Goal: Check status: Check status

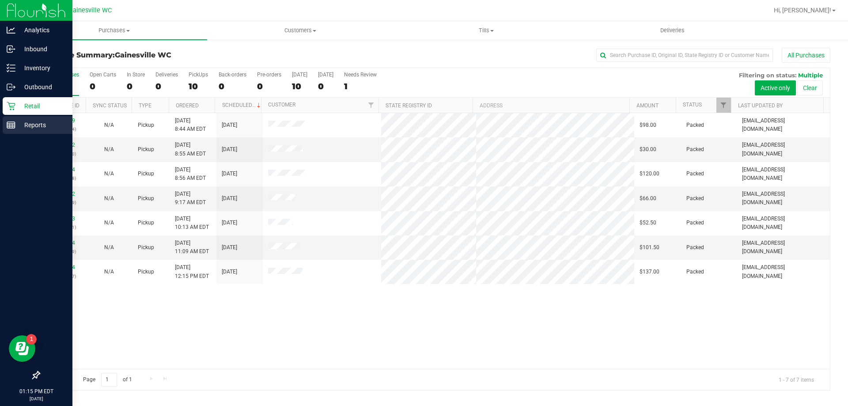
click at [10, 126] on icon at bounding box center [11, 125] width 9 height 9
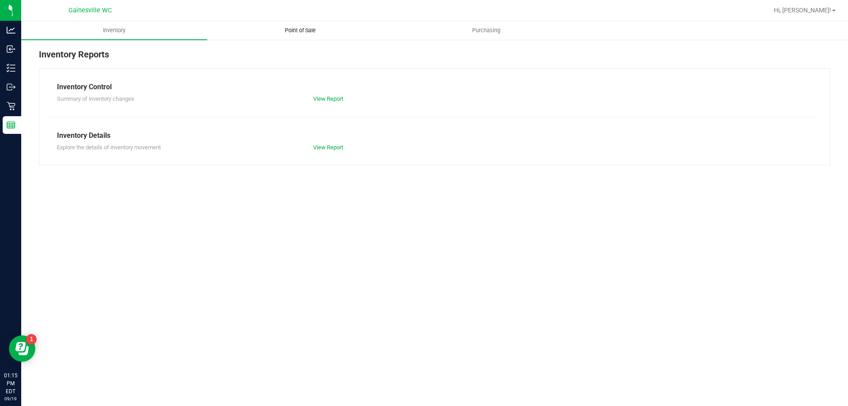
click at [302, 40] on reports "Inventory Point of Sale Purchasing Inventory Reports Inventory Control Summary …" at bounding box center [434, 97] width 827 height 153
click at [305, 34] on span "Point of Sale" at bounding box center [300, 31] width 55 height 8
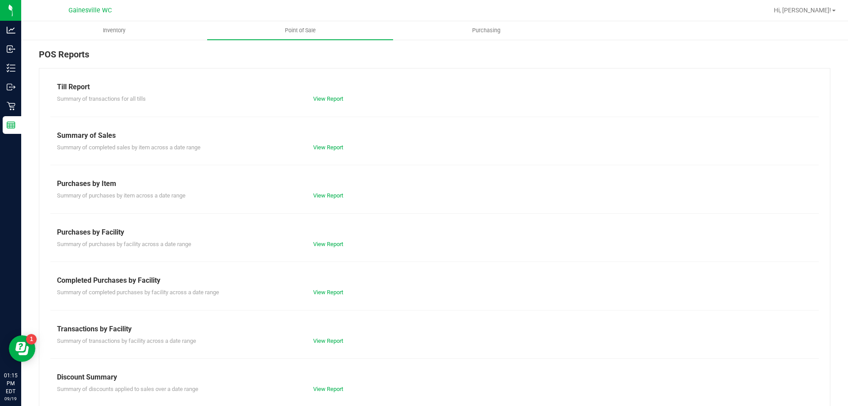
click at [316, 287] on div "Summary of completed purchases by facility across a date range View Report" at bounding box center [434, 291] width 769 height 11
click at [313, 293] on link "View Report" at bounding box center [328, 292] width 30 height 7
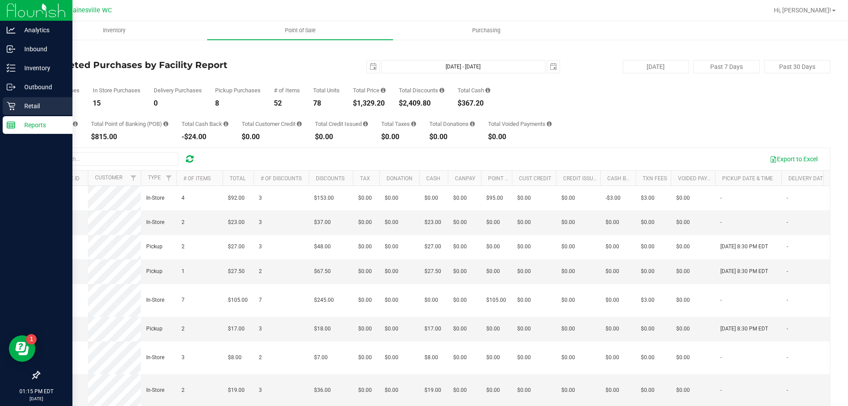
click at [17, 110] on p "Retail" at bounding box center [41, 106] width 53 height 11
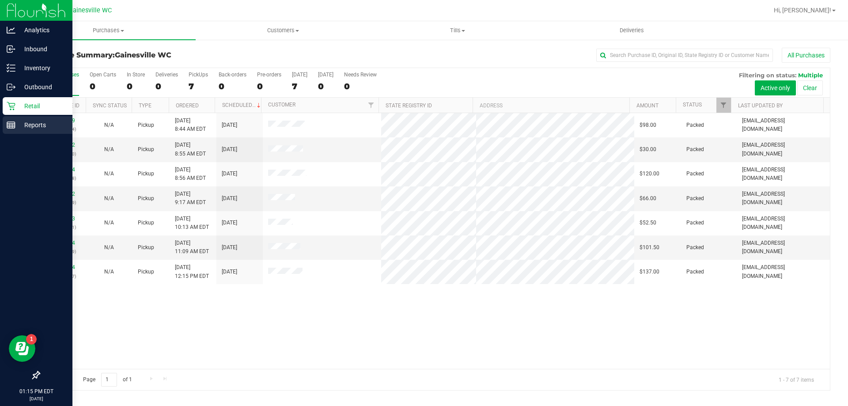
click at [15, 122] on icon at bounding box center [11, 125] width 9 height 9
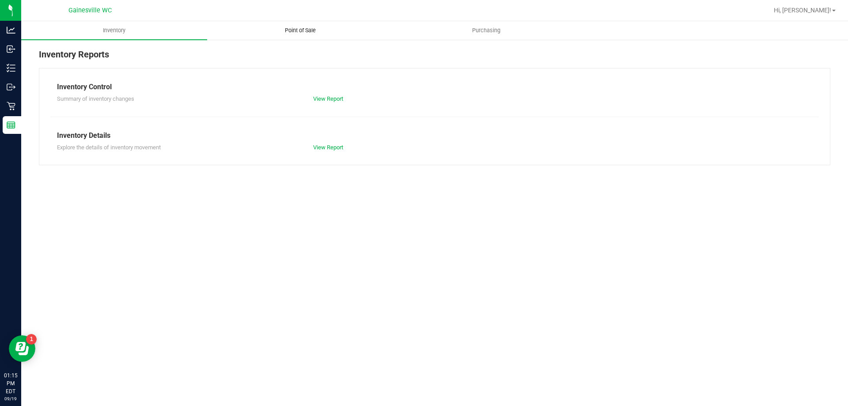
click at [302, 30] on span "Point of Sale" at bounding box center [300, 31] width 55 height 8
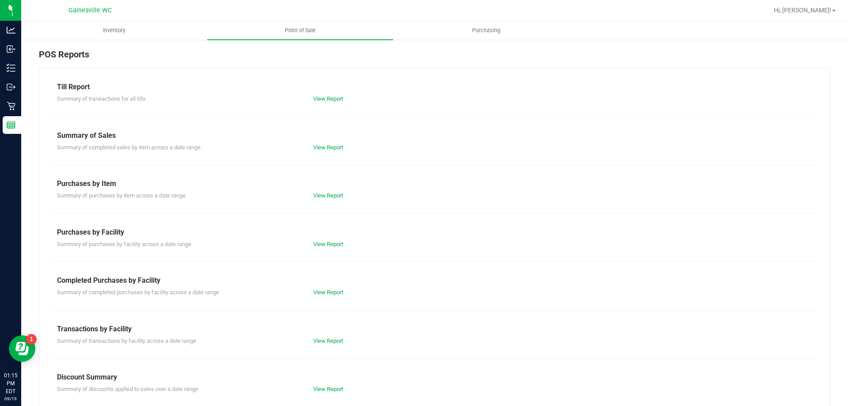
click at [309, 292] on div "View Report" at bounding box center [371, 292] width 128 height 9
click at [309, 293] on div "View Report" at bounding box center [371, 292] width 128 height 9
click at [313, 292] on link "View Report" at bounding box center [328, 292] width 30 height 7
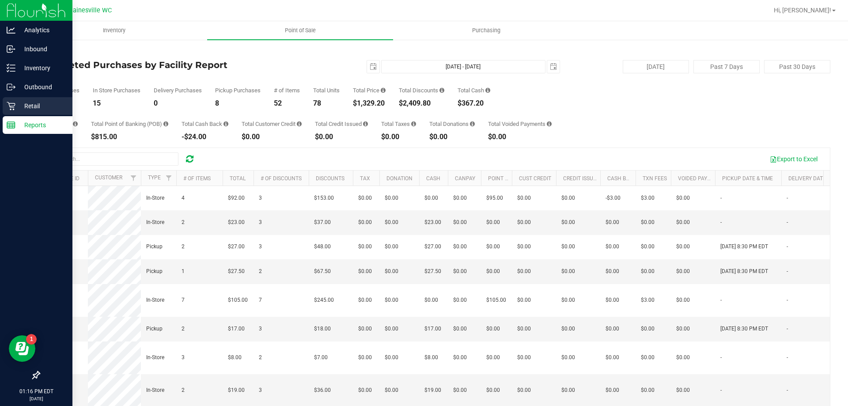
click at [8, 110] on icon at bounding box center [11, 106] width 9 height 9
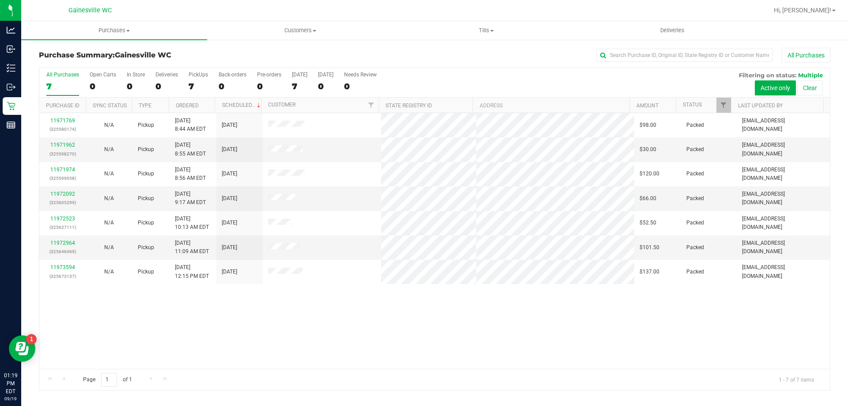
click at [281, 308] on div "11971769 (325580174) N/A Pickup 9/19/2025 8:44 AM EDT 9/19/2025 $98.00 Packed h…" at bounding box center [434, 241] width 791 height 256
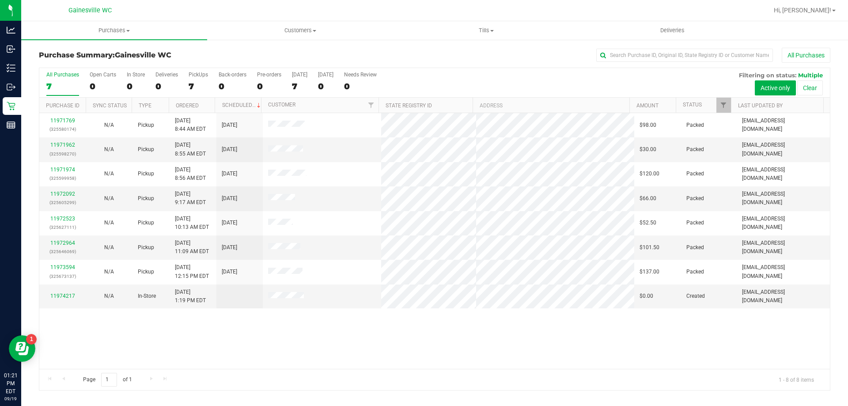
click at [333, 376] on div "Page 1 of 1 1 - 8 of 8 items" at bounding box center [434, 379] width 791 height 21
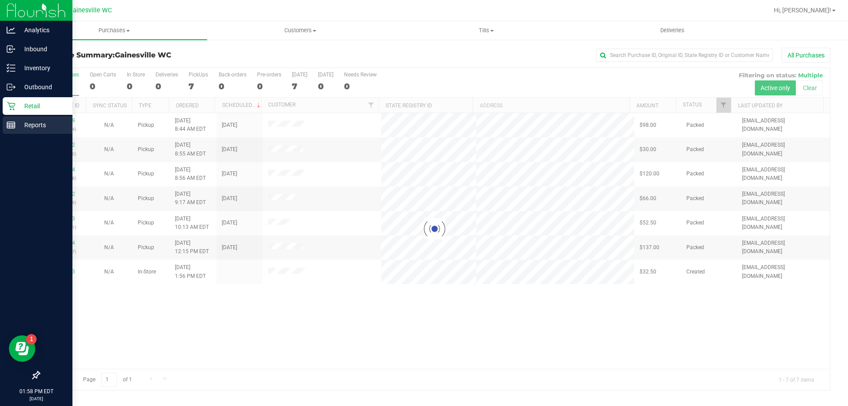
click at [8, 125] on icon at bounding box center [11, 125] width 9 height 9
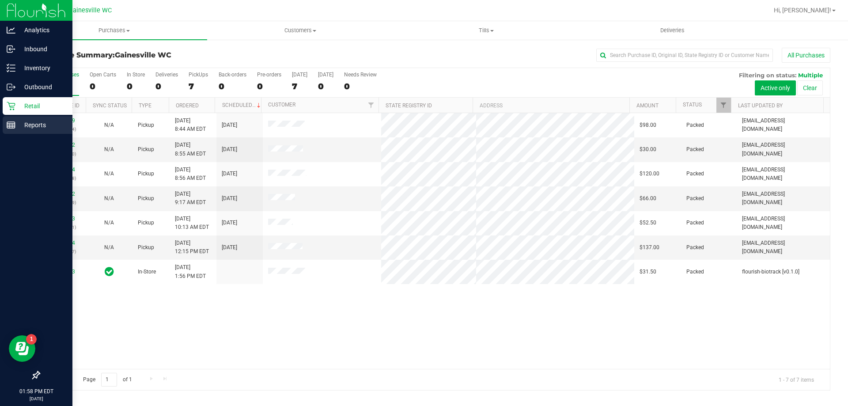
click at [15, 127] on line at bounding box center [11, 127] width 8 height 0
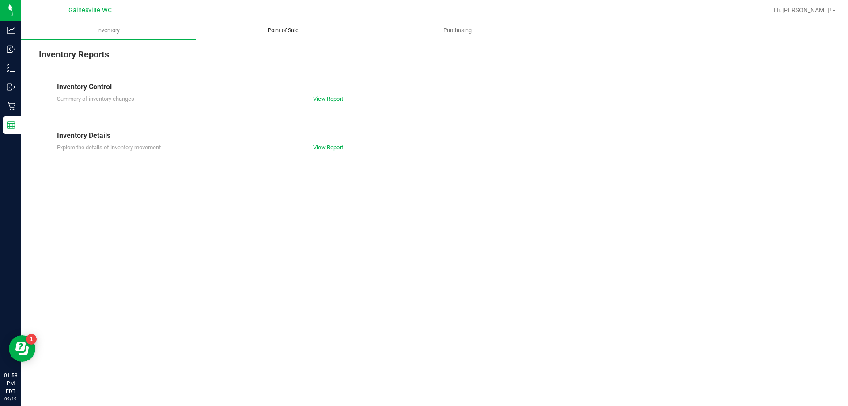
click at [291, 35] on uib-tab-heading "Point of Sale" at bounding box center [283, 31] width 174 height 18
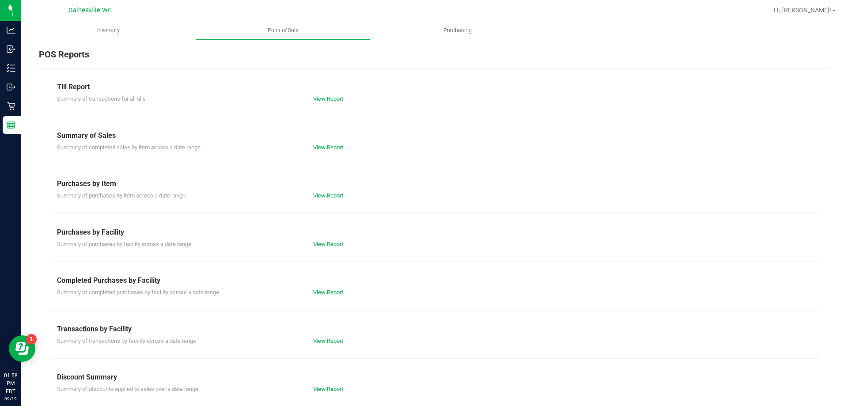
click at [327, 294] on link "View Report" at bounding box center [328, 292] width 30 height 7
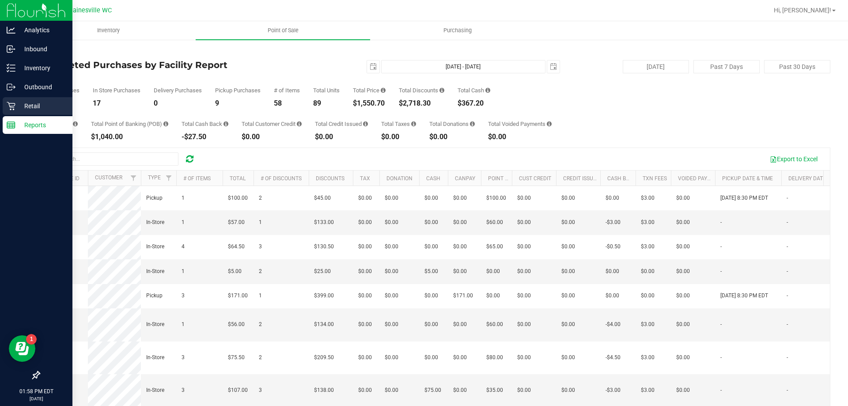
click at [12, 109] on icon at bounding box center [11, 106] width 9 height 9
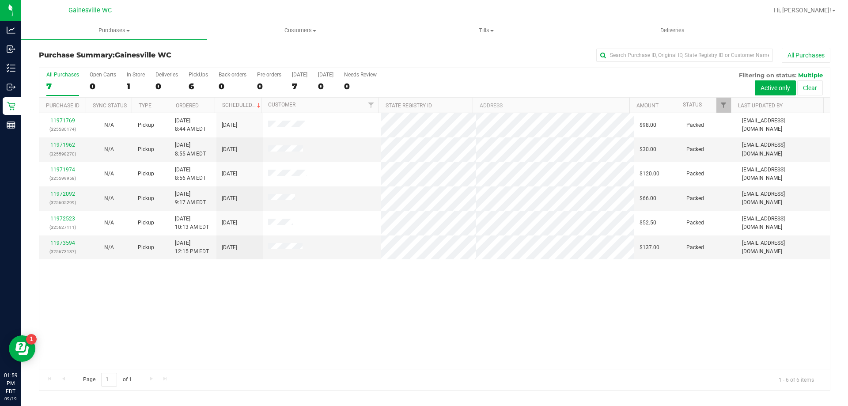
click at [654, 319] on div "11971769 (325580174) N/A Pickup 9/19/2025 8:44 AM EDT 9/19/2025 $98.00 Packed h…" at bounding box center [434, 241] width 791 height 256
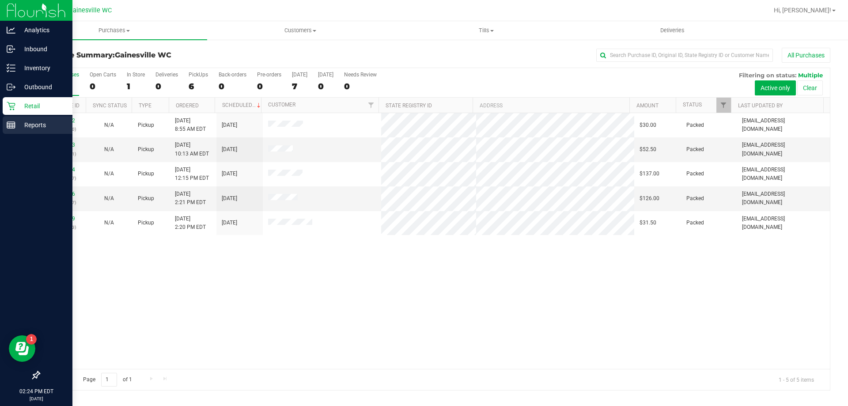
click at [15, 132] on div "Reports" at bounding box center [38, 125] width 70 height 18
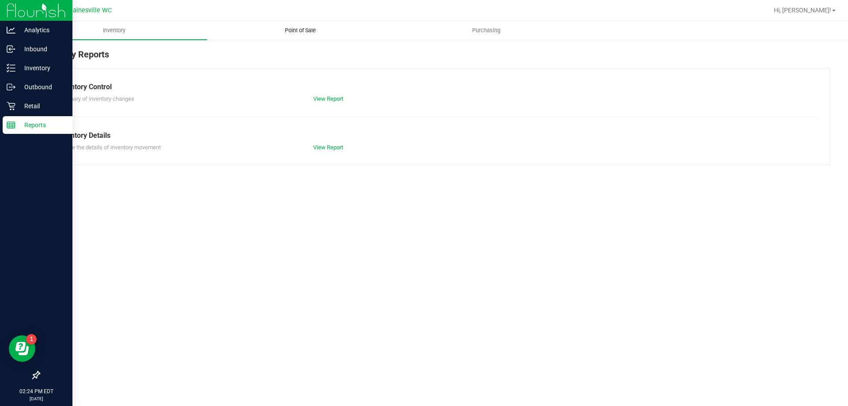
click at [300, 29] on span "Point of Sale" at bounding box center [300, 31] width 55 height 8
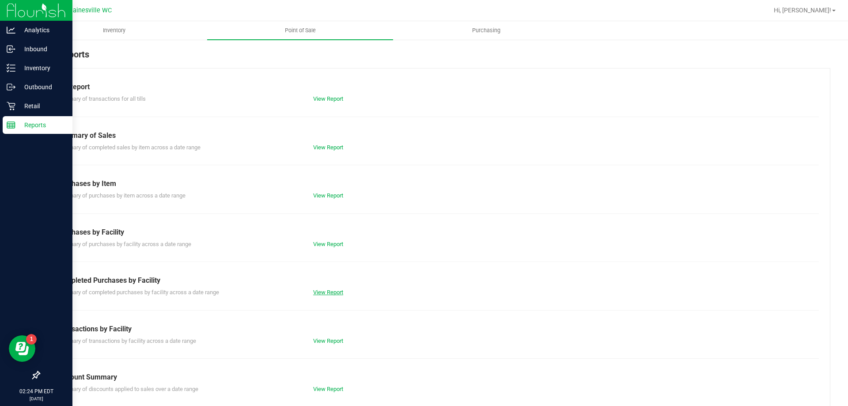
click at [323, 291] on link "View Report" at bounding box center [328, 292] width 30 height 7
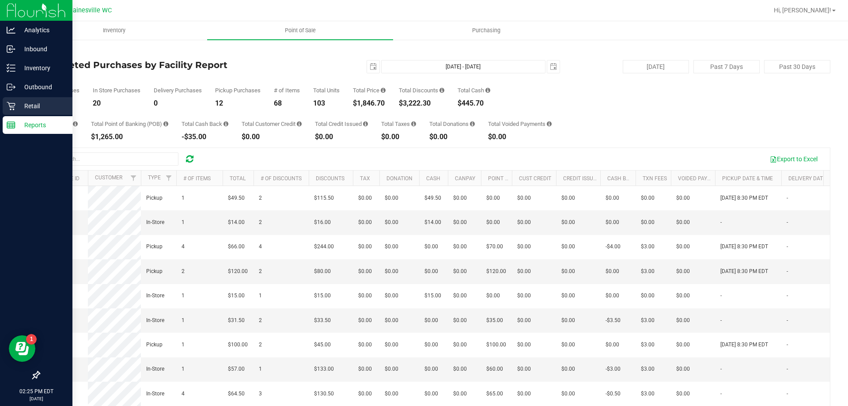
click at [13, 111] on div "Retail" at bounding box center [38, 106] width 70 height 18
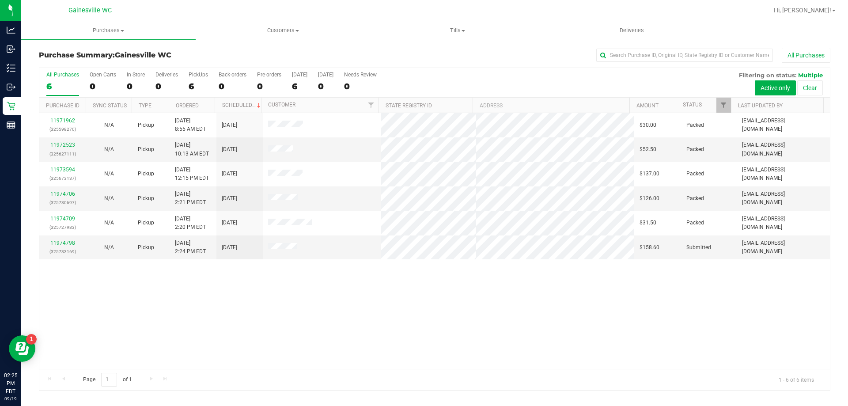
click at [212, 293] on div "11971962 (325598270) N/A Pickup 9/19/2025 8:55 AM EDT 9/19/2025 $30.00 Packed h…" at bounding box center [434, 241] width 791 height 256
click at [58, 244] on link "11974798" at bounding box center [62, 243] width 25 height 6
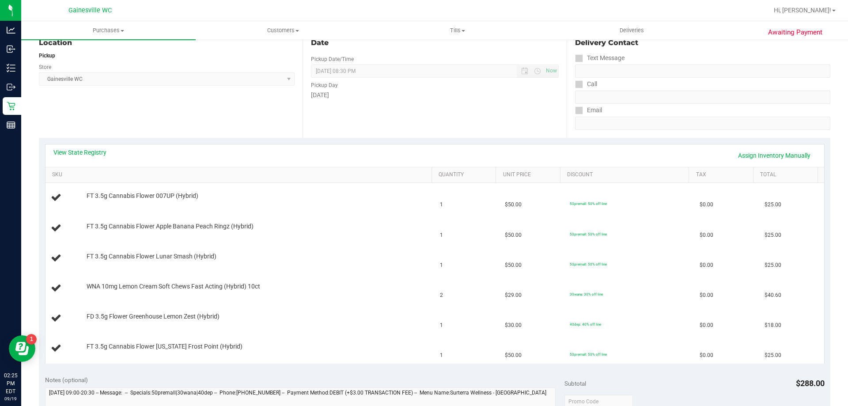
scroll to position [101, 0]
click at [80, 153] on link "View State Registry" at bounding box center [79, 152] width 53 height 9
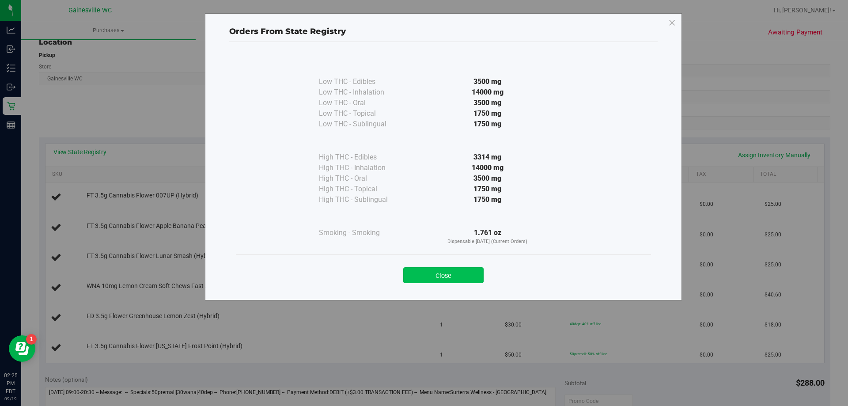
click at [440, 270] on button "Close" at bounding box center [443, 275] width 80 height 16
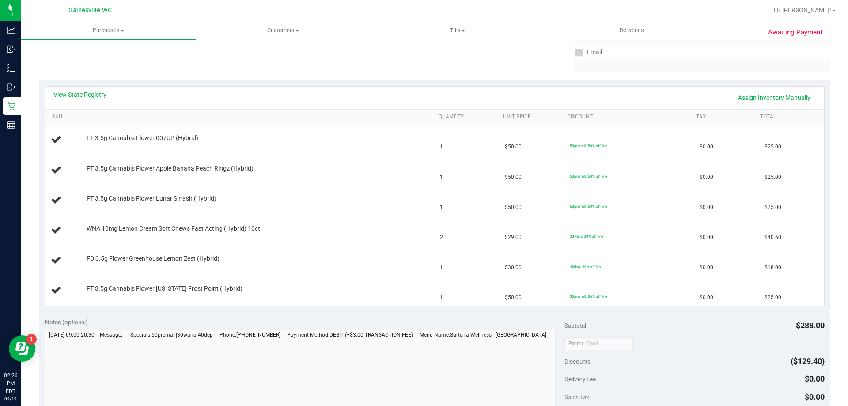
scroll to position [158, 0]
click at [91, 97] on link "View State Registry" at bounding box center [79, 95] width 53 height 9
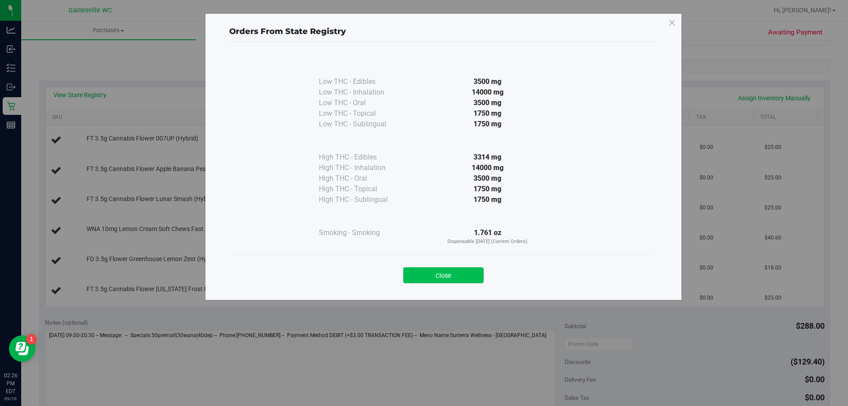
click at [421, 272] on button "Close" at bounding box center [443, 275] width 80 height 16
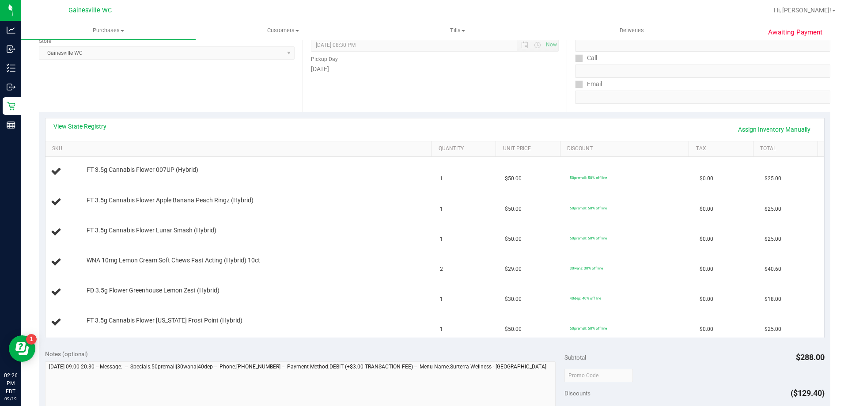
scroll to position [120, 0]
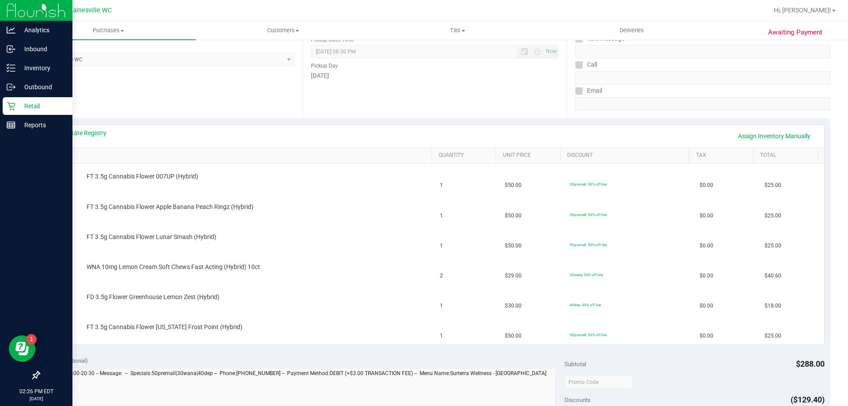
click at [6, 110] on div "Retail" at bounding box center [38, 106] width 70 height 18
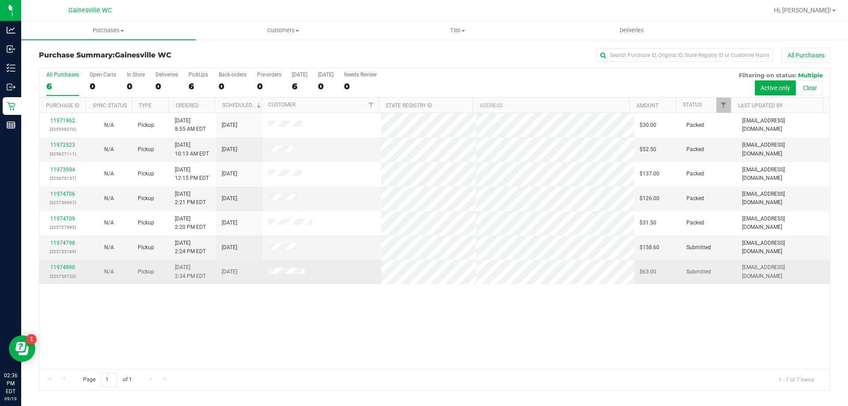
click at [74, 271] on div "11974890 (325739720)" at bounding box center [63, 271] width 36 height 17
click at [74, 269] on link "11974890" at bounding box center [62, 267] width 25 height 6
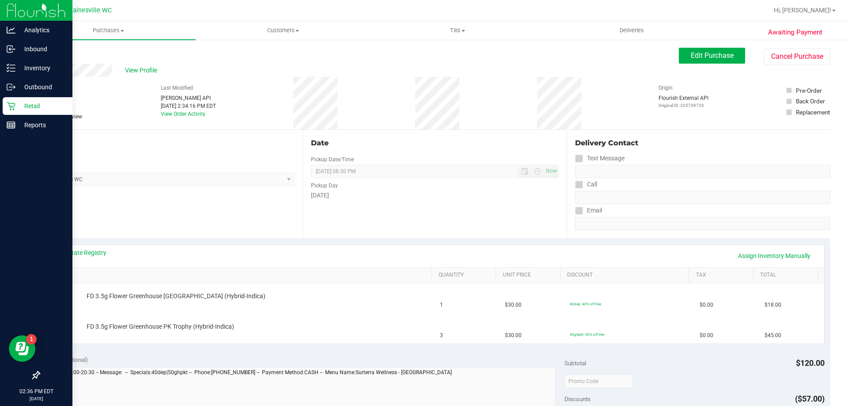
click at [19, 110] on p "Retail" at bounding box center [41, 106] width 53 height 11
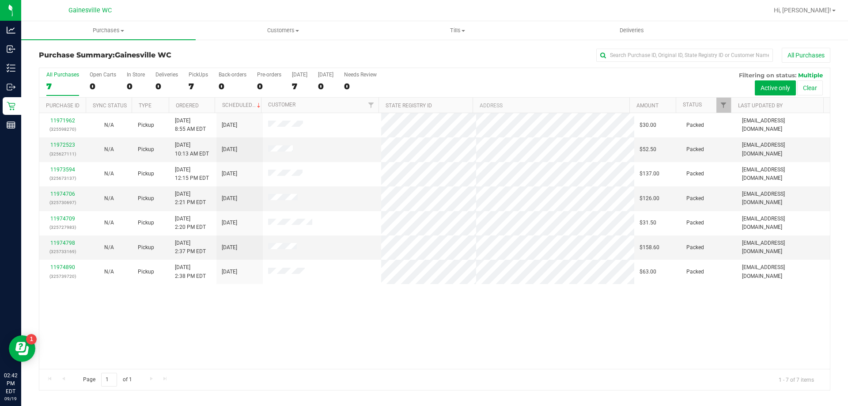
drag, startPoint x: 243, startPoint y: 344, endPoint x: 244, endPoint y: 331, distance: 12.8
click at [243, 340] on div "11971962 (325598270) N/A Pickup 9/19/2025 8:55 AM EDT 9/19/2025 $30.00 Packed h…" at bounding box center [434, 241] width 791 height 256
click at [547, 349] on div "11971962 (325598270) N/A Pickup 9/19/2025 8:55 AM EDT 9/19/2025 $30.00 Packed h…" at bounding box center [434, 241] width 791 height 256
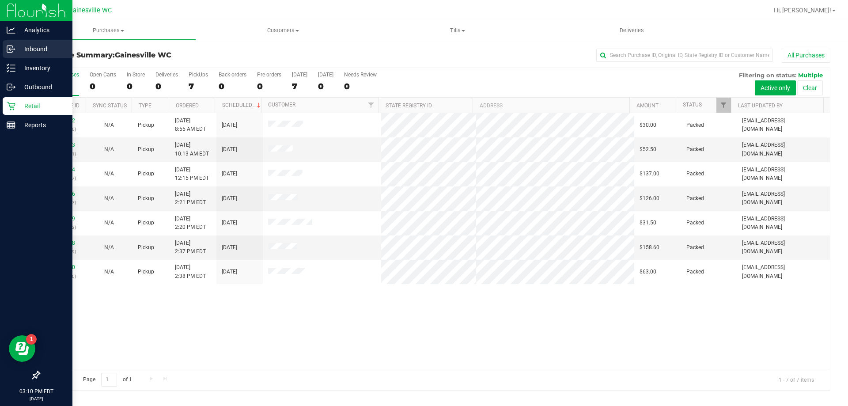
click at [4, 52] on div "Inbound" at bounding box center [38, 49] width 70 height 18
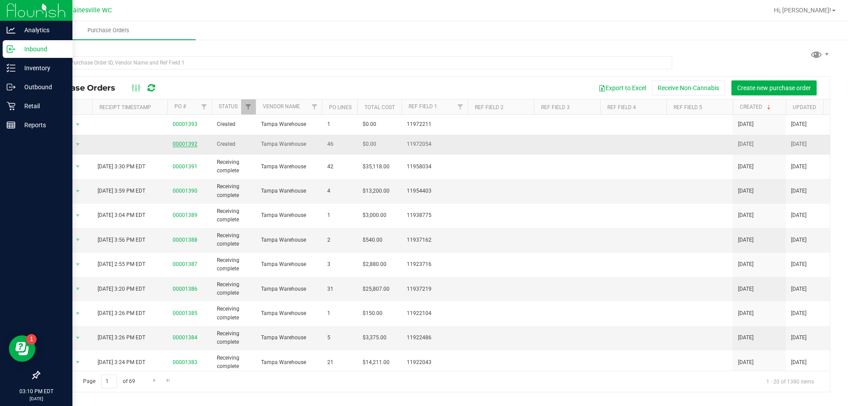
click at [178, 145] on link "00001392" at bounding box center [185, 144] width 25 height 6
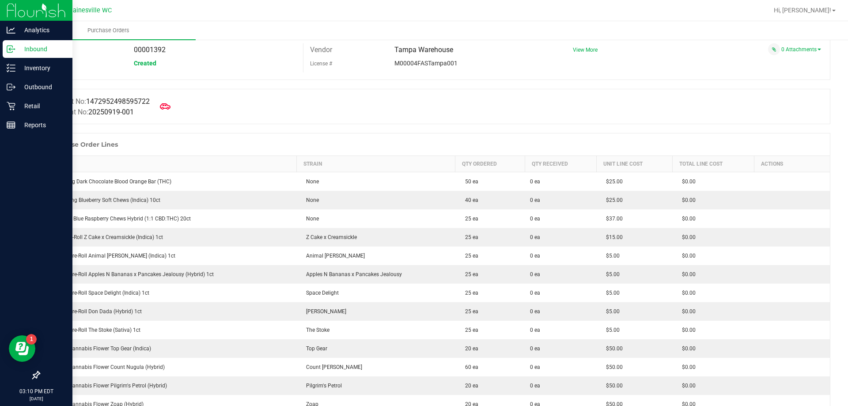
scroll to position [39, 0]
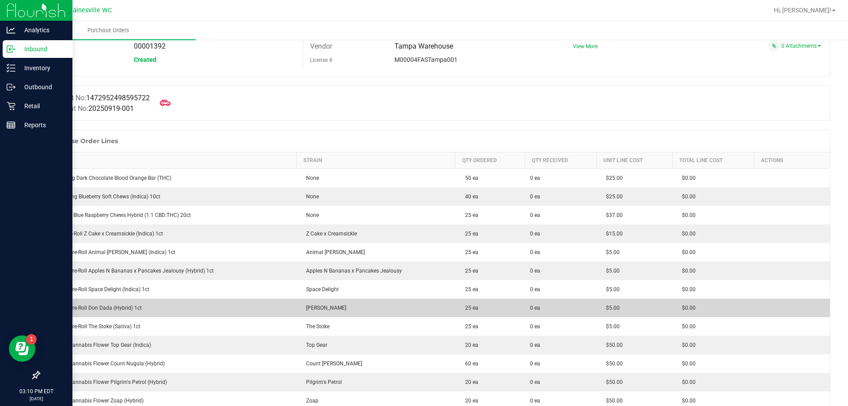
click at [161, 300] on td "FT 0.5g Pre-Roll Don Dada (Hybrid) 1ct" at bounding box center [168, 308] width 257 height 19
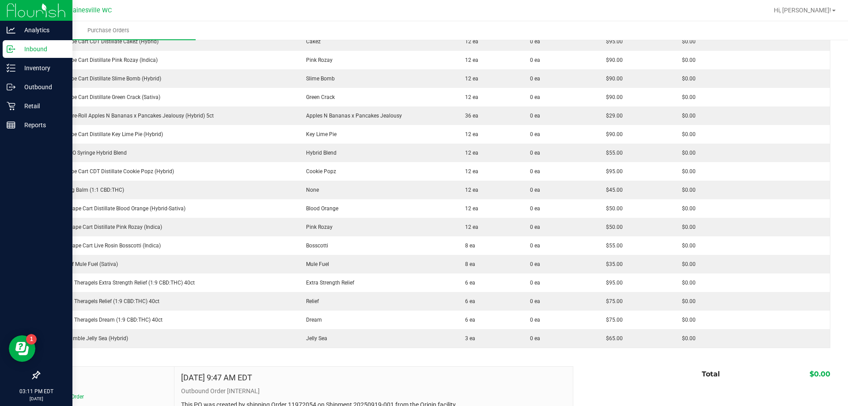
scroll to position [714, 0]
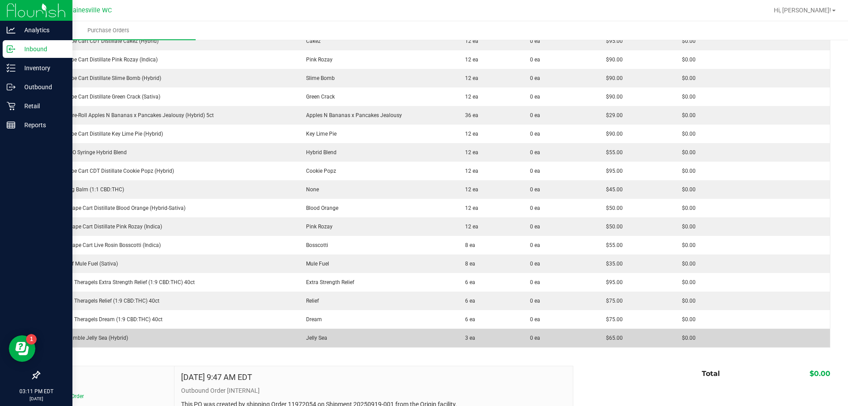
click at [196, 335] on div "FT 1g Crumble Jelly Sea (Hybrid)" at bounding box center [168, 338] width 247 height 8
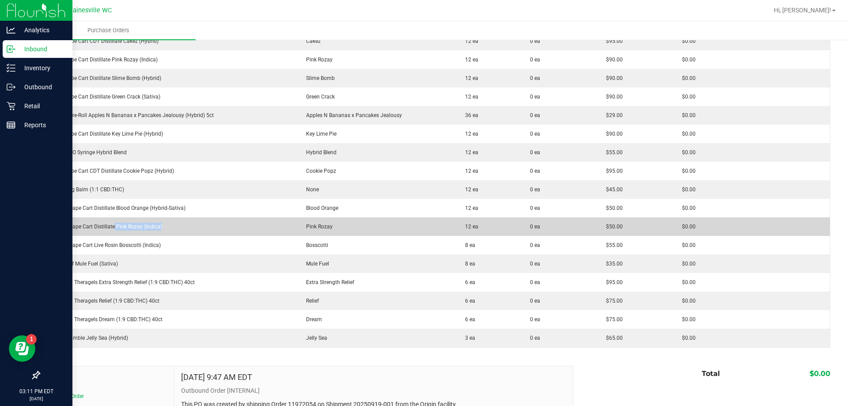
drag, startPoint x: 176, startPoint y: 229, endPoint x: 113, endPoint y: 227, distance: 63.2
click at [113, 227] on div "FT 0.5g Vape Cart Distillate Pink Rozay (Indica)" at bounding box center [168, 227] width 247 height 8
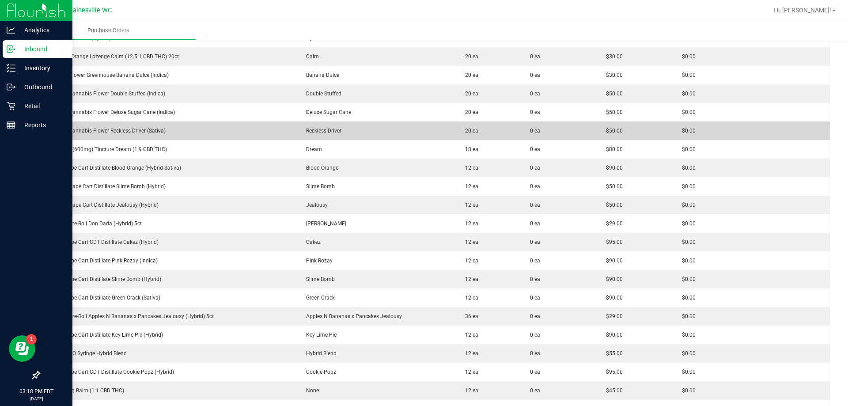
scroll to position [538, 0]
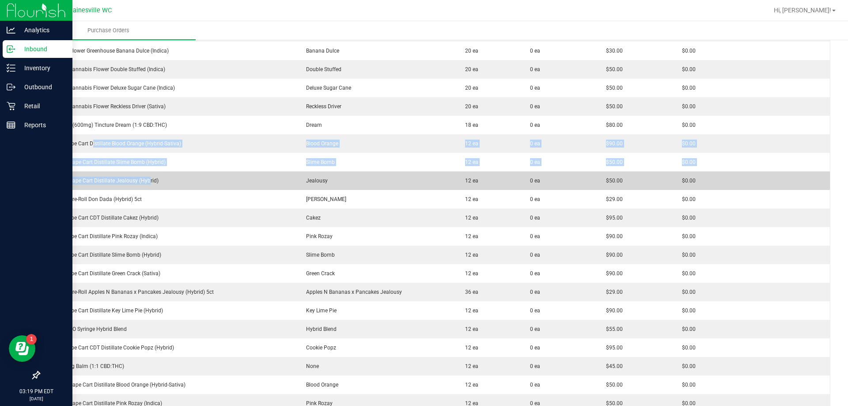
drag, startPoint x: 92, startPoint y: 146, endPoint x: 148, endPoint y: 177, distance: 64.3
click at [148, 177] on tbody "HT 100mg Dark Chocolate Blood Orange Bar (THC) None 50 ea 0 ea $25.00 $0.00 WNA…" at bounding box center [435, 97] width 791 height 854
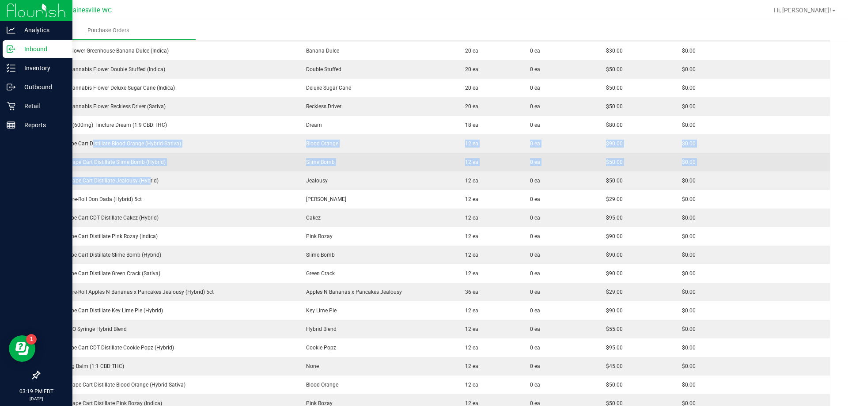
click at [155, 169] on td "FT 0.5g Vape Cart Distillate Slime Bomb (Hybrid)" at bounding box center [168, 162] width 257 height 19
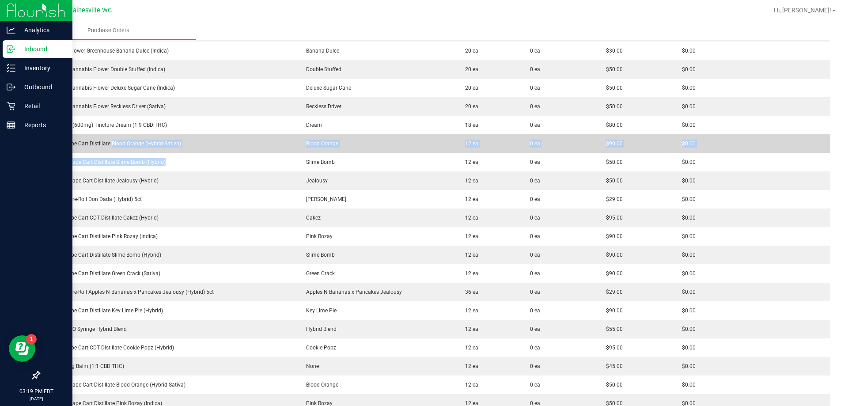
drag, startPoint x: 165, startPoint y: 163, endPoint x: 112, endPoint y: 147, distance: 55.8
click at [112, 147] on tbody "HT 100mg Dark Chocolate Blood Orange Bar (THC) None 50 ea 0 ea $25.00 $0.00 WNA…" at bounding box center [435, 97] width 791 height 854
click at [112, 147] on div "FT 1g Vape Cart Distillate Blood Orange (Hybrid-Sativa)" at bounding box center [168, 144] width 247 height 8
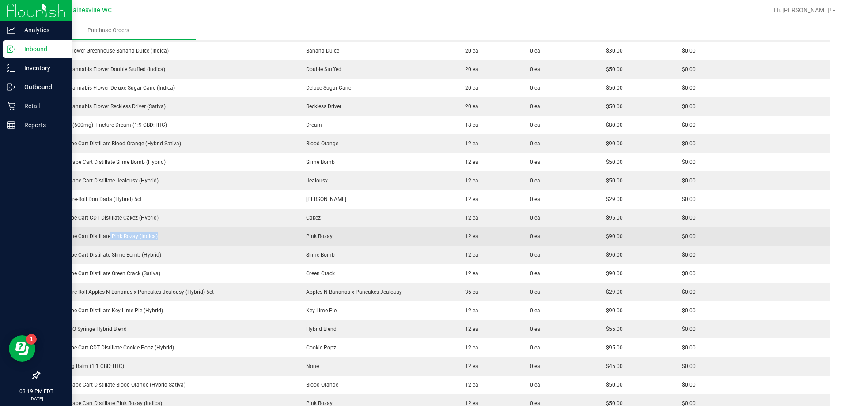
drag, startPoint x: 167, startPoint y: 239, endPoint x: 110, endPoint y: 234, distance: 57.7
click at [110, 234] on div "FT 1g Vape Cart Distillate Pink Rozay (Indica)" at bounding box center [168, 236] width 247 height 8
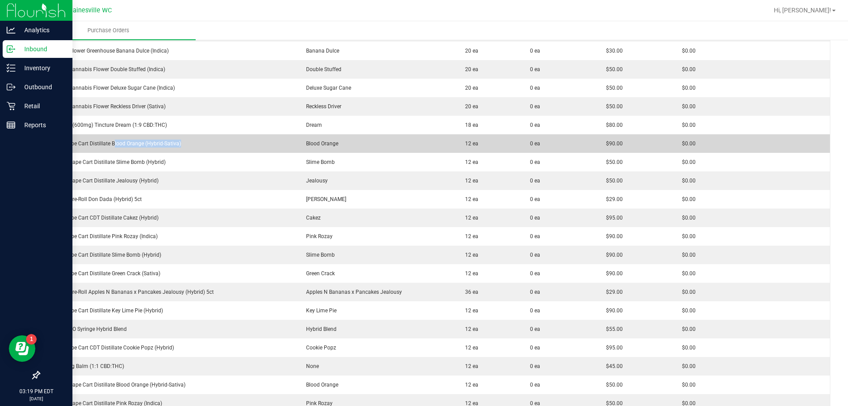
drag, startPoint x: 113, startPoint y: 142, endPoint x: 187, endPoint y: 142, distance: 74.2
click at [187, 142] on div "FT 1g Vape Cart Distillate Blood Orange (Hybrid-Sativa)" at bounding box center [168, 144] width 247 height 8
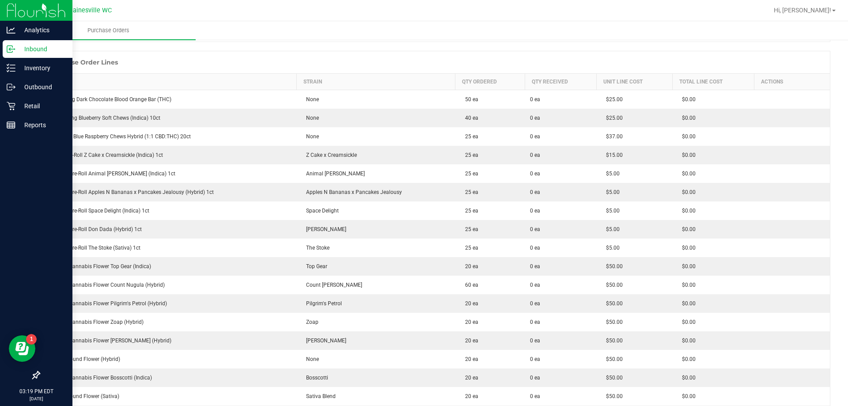
scroll to position [96, 0]
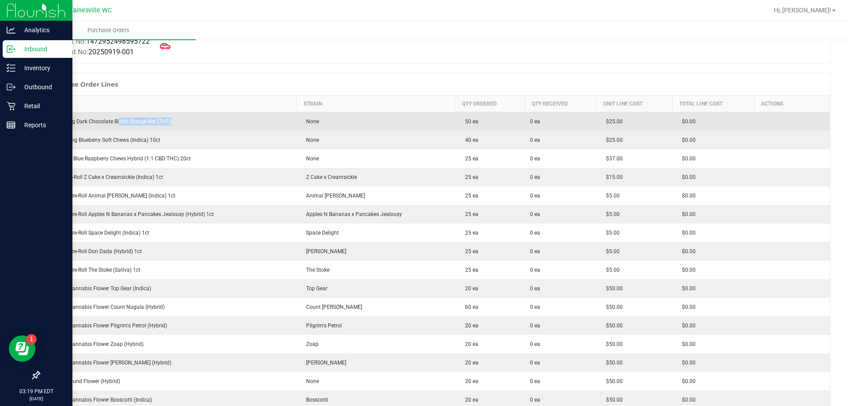
drag, startPoint x: 118, startPoint y: 121, endPoint x: 176, endPoint y: 118, distance: 58.0
click at [176, 118] on div "HT 100mg Dark Chocolate Blood Orange Bar (THC)" at bounding box center [168, 122] width 247 height 8
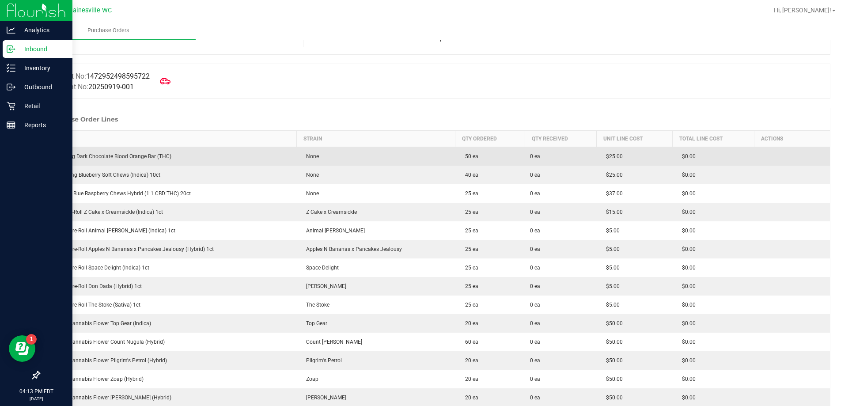
scroll to position [0, 0]
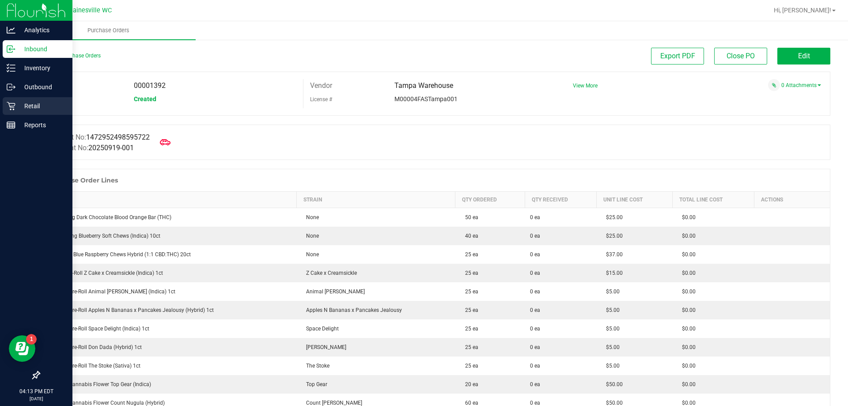
click at [23, 111] on div "Retail" at bounding box center [38, 106] width 70 height 18
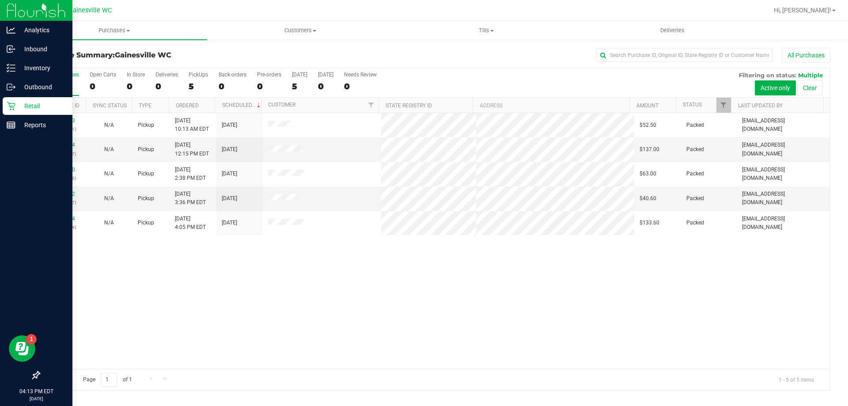
click at [305, 268] on div "11972523 (325627111) N/A Pickup 9/19/2025 10:13 AM EDT 9/19/2025 $52.50 Packed …" at bounding box center [434, 241] width 791 height 256
click at [12, 125] on icon at bounding box center [11, 125] width 9 height 9
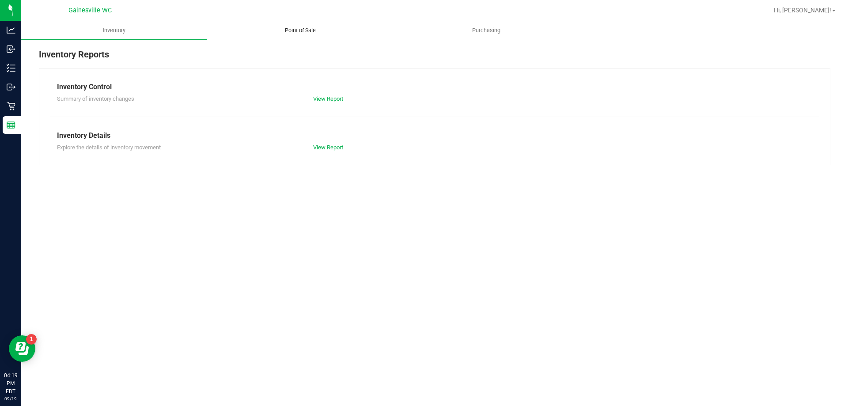
click at [312, 35] on uib-tab-heading "Point of Sale" at bounding box center [300, 31] width 185 height 18
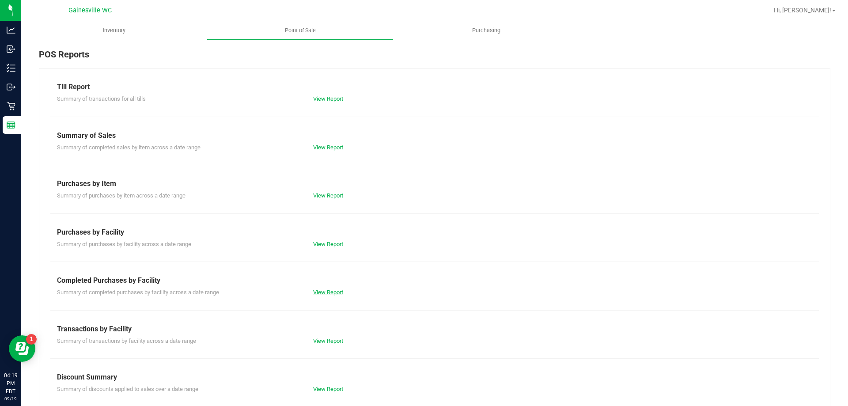
click at [325, 294] on link "View Report" at bounding box center [328, 292] width 30 height 7
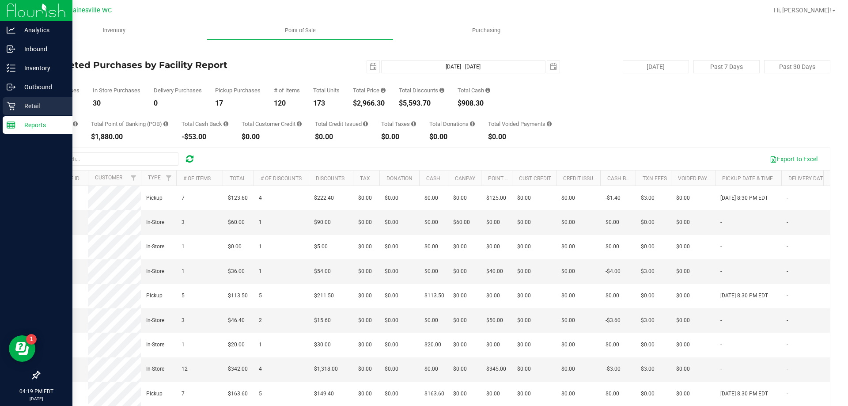
click at [18, 108] on p "Retail" at bounding box center [41, 106] width 53 height 11
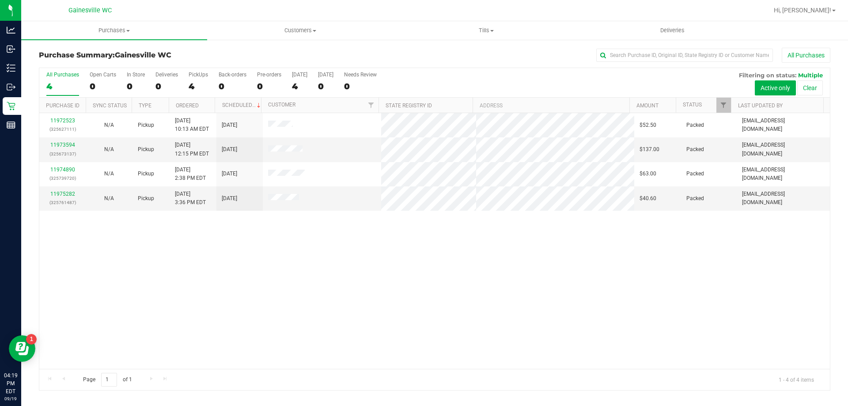
click at [312, 323] on div "11972523 (325627111) N/A Pickup 9/19/2025 10:13 AM EDT 9/19/2025 $52.50 Packed …" at bounding box center [434, 241] width 791 height 256
click at [319, 273] on div "11972523 (325627111) N/A Pickup 9/19/2025 10:13 AM EDT 9/19/2025 $52.50 Packed …" at bounding box center [434, 241] width 791 height 256
drag, startPoint x: 530, startPoint y: 274, endPoint x: 519, endPoint y: 276, distance: 11.3
click at [528, 275] on div "11972523 (325627111) N/A Pickup 9/19/2025 10:13 AM EDT 9/19/2025 $52.50 Packed …" at bounding box center [434, 241] width 791 height 256
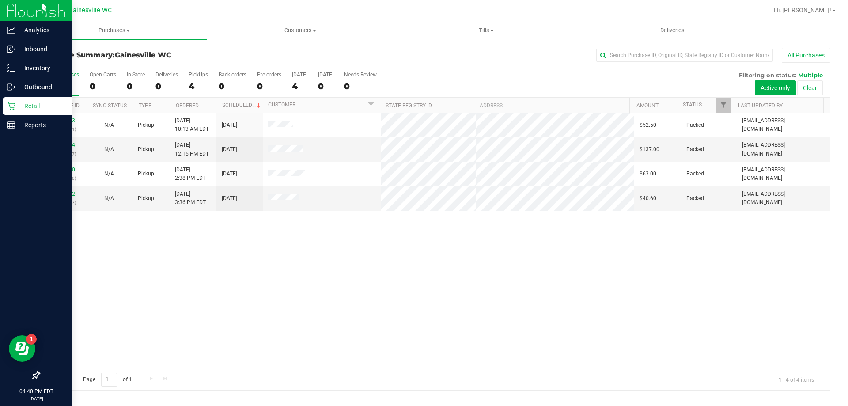
click at [20, 109] on p "Retail" at bounding box center [41, 106] width 53 height 11
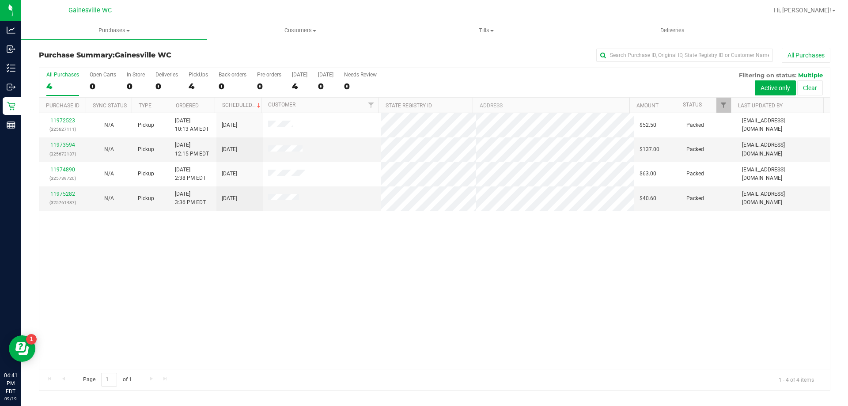
click at [237, 315] on div "11972523 (325627111) N/A Pickup 9/19/2025 10:13 AM EDT 9/19/2025 $52.50 Packed …" at bounding box center [434, 241] width 791 height 256
click at [246, 284] on div "11972523 (325627111) N/A Pickup 9/19/2025 10:13 AM EDT 9/19/2025 $52.50 Packed …" at bounding box center [434, 241] width 791 height 256
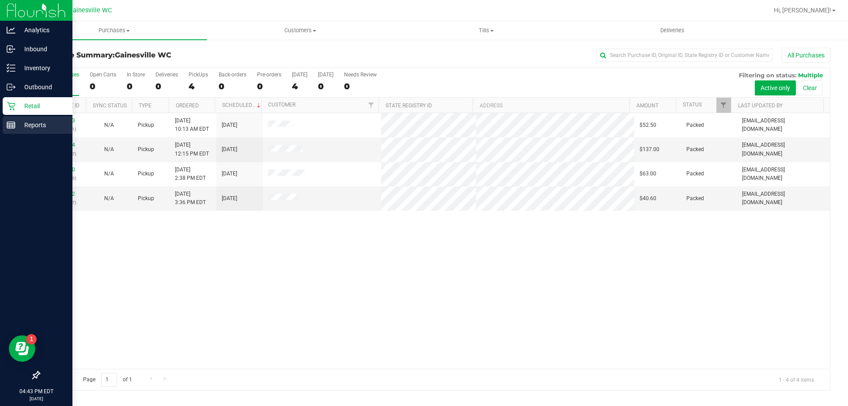
click at [18, 124] on p "Reports" at bounding box center [41, 125] width 53 height 11
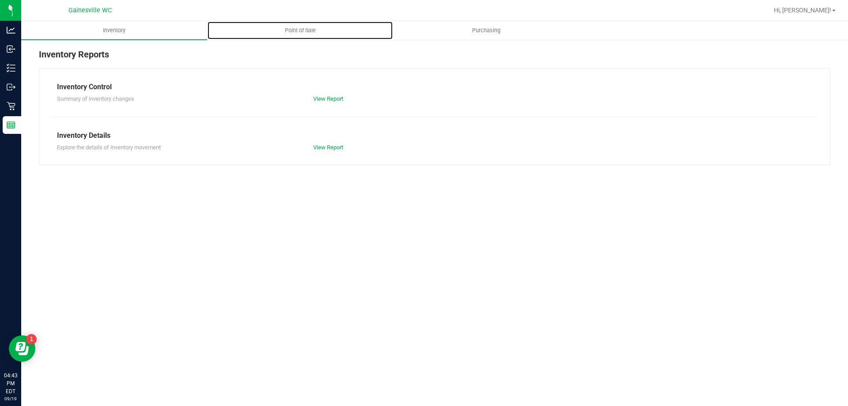
click at [295, 31] on span "Point of Sale" at bounding box center [300, 31] width 55 height 8
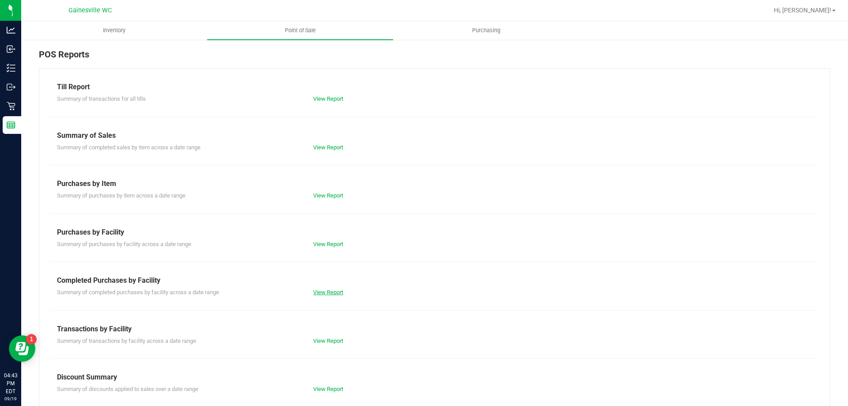
click at [320, 292] on link "View Report" at bounding box center [328, 292] width 30 height 7
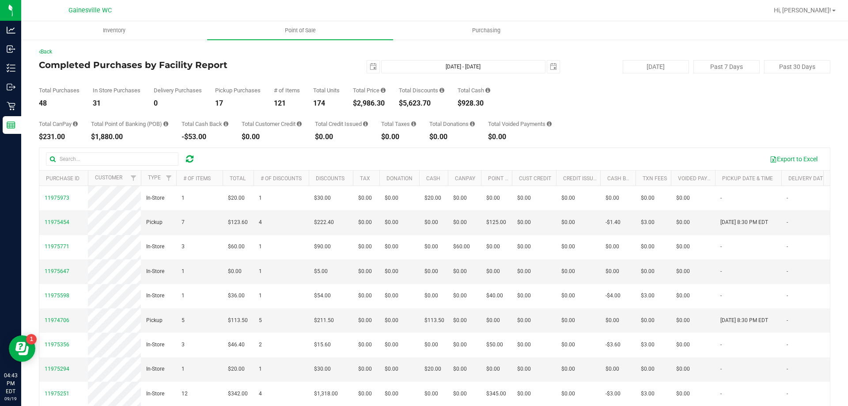
drag, startPoint x: 393, startPoint y: 104, endPoint x: 354, endPoint y: 86, distance: 42.7
click at [354, 86] on div "Total Purchases 48 In Store Purchases 31 Delivery Purchases 0 Pickup Purchases …" at bounding box center [435, 90] width 792 height 34
drag, startPoint x: 354, startPoint y: 86, endPoint x: 395, endPoint y: 104, distance: 44.3
click at [395, 104] on div "Total Purchases 48 In Store Purchases 31 Delivery Purchases 0 Pickup Purchases …" at bounding box center [435, 90] width 792 height 34
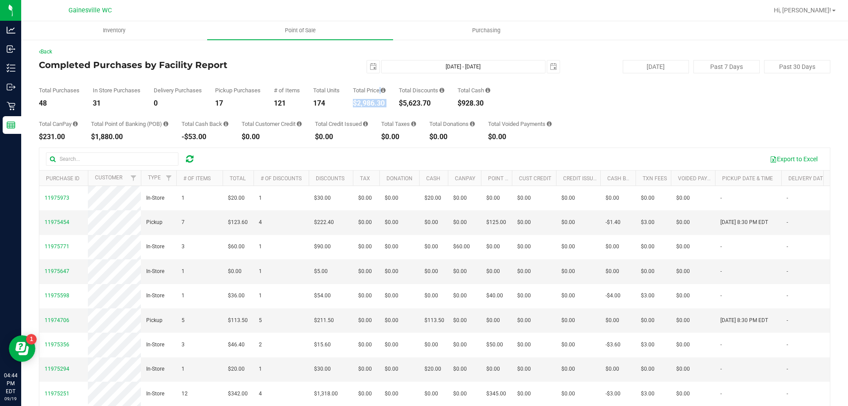
click at [395, 104] on div "Total Purchases 48 In Store Purchases 31 Delivery Purchases 0 Pickup Purchases …" at bounding box center [435, 90] width 792 height 34
drag, startPoint x: 395, startPoint y: 105, endPoint x: 353, endPoint y: 83, distance: 47.4
click at [353, 83] on div "Total Purchases 48 In Store Purchases 31 Delivery Purchases 0 Pickup Purchases …" at bounding box center [435, 90] width 792 height 34
drag, startPoint x: 394, startPoint y: 106, endPoint x: 356, endPoint y: 91, distance: 40.6
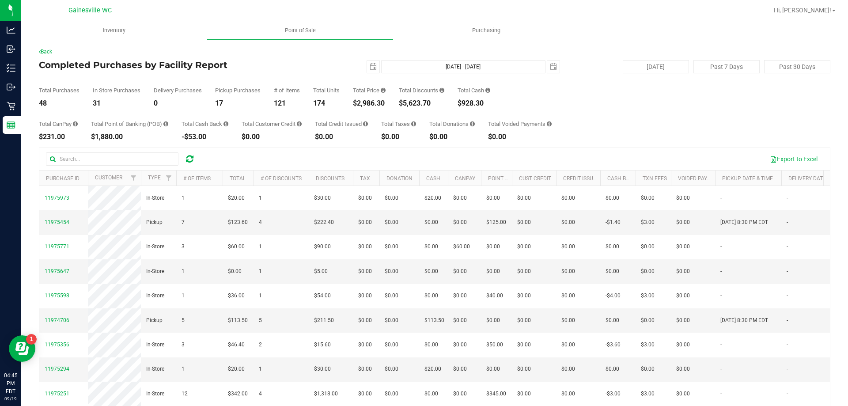
click at [356, 91] on div "Total Purchases 48 In Store Purchases 31 Delivery Purchases 0 Pickup Purchases …" at bounding box center [435, 90] width 792 height 34
click at [356, 91] on div "Total Price" at bounding box center [369, 90] width 33 height 6
drag, startPoint x: 356, startPoint y: 91, endPoint x: 390, endPoint y: 99, distance: 34.7
click at [390, 99] on div "Total Purchases 48 In Store Purchases 31 Delivery Purchases 0 Pickup Purchases …" at bounding box center [435, 90] width 792 height 34
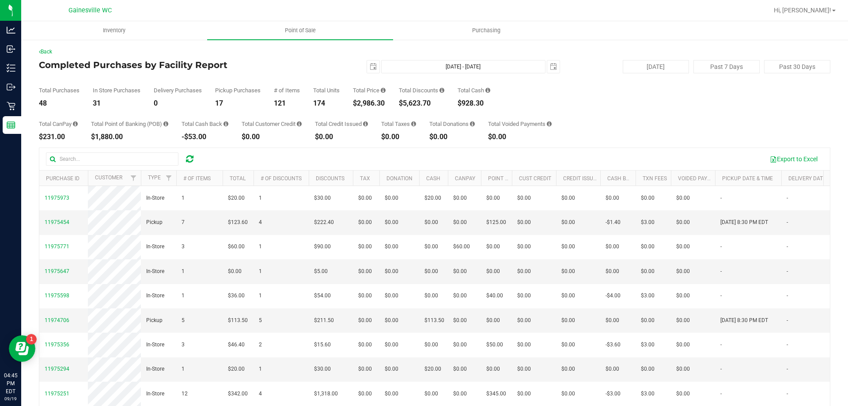
drag, startPoint x: 390, startPoint y: 103, endPoint x: 359, endPoint y: 87, distance: 35.0
click at [359, 87] on div "Total Purchases 48 In Store Purchases 31 Delivery Purchases 0 Pickup Purchases …" at bounding box center [435, 90] width 792 height 34
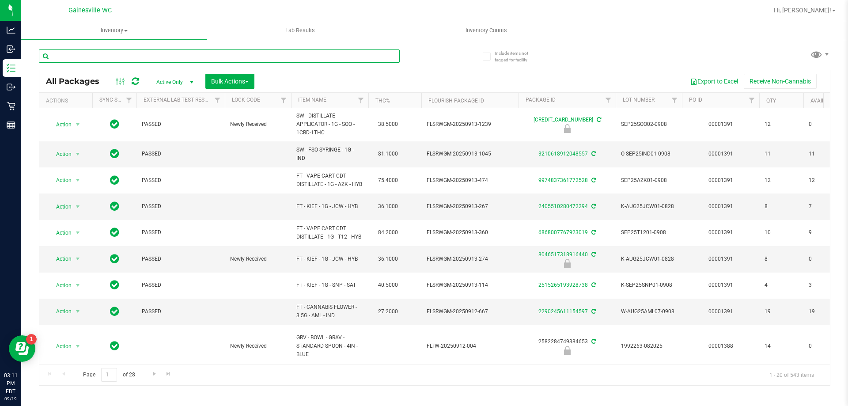
click at [149, 54] on input "text" at bounding box center [219, 55] width 361 height 13
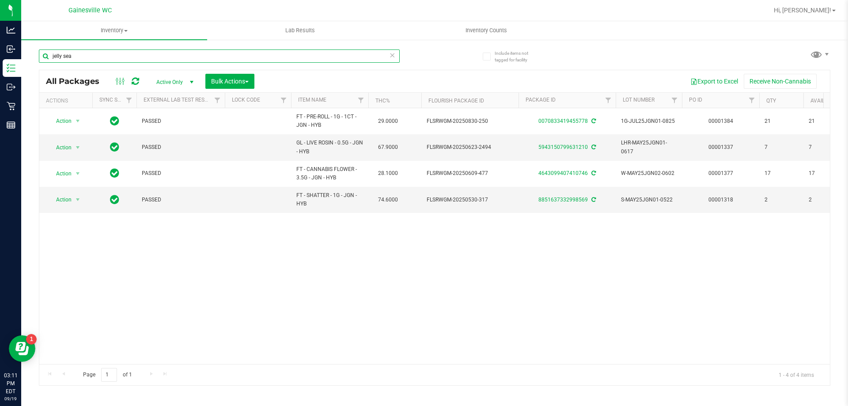
type input "jelly sea"
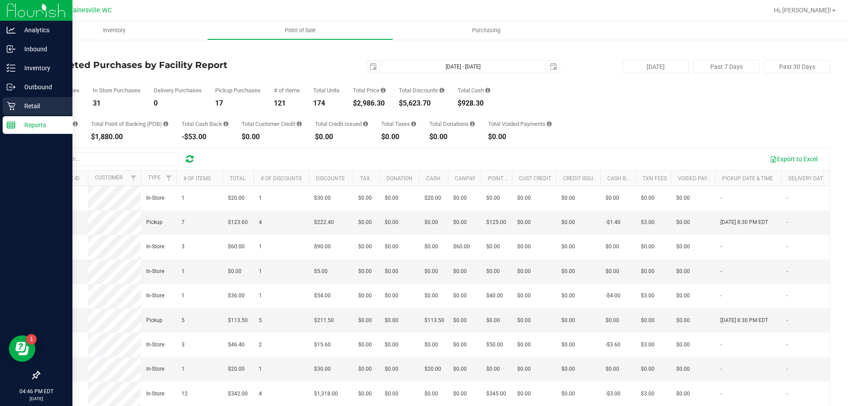
click at [36, 101] on p "Retail" at bounding box center [41, 106] width 53 height 11
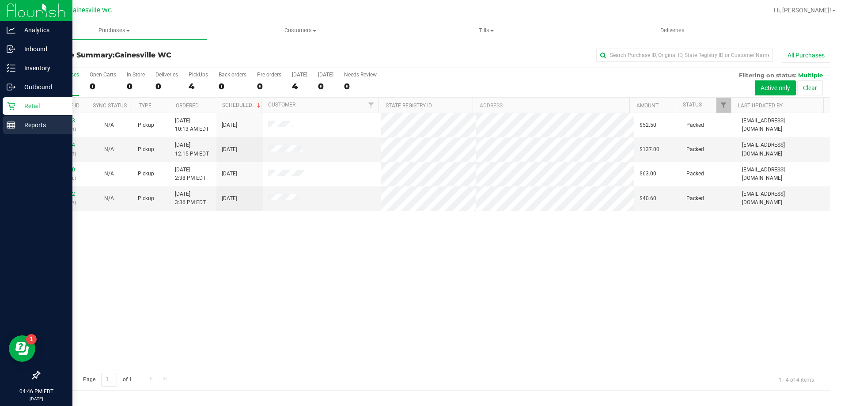
click at [13, 121] on icon at bounding box center [11, 125] width 9 height 9
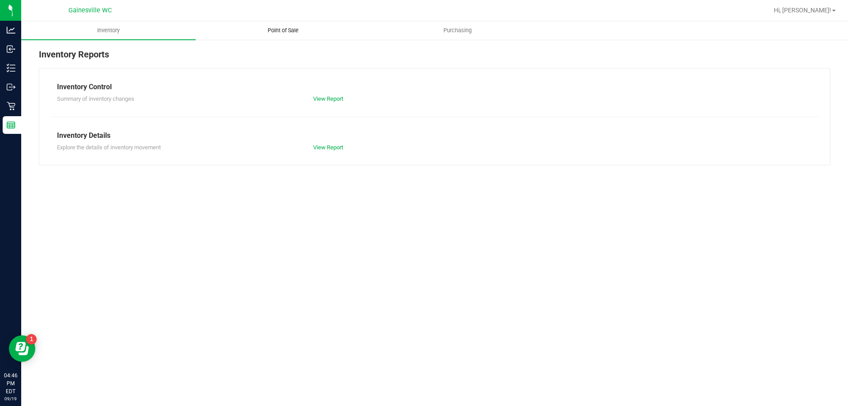
click at [289, 33] on span "Point of Sale" at bounding box center [283, 31] width 55 height 8
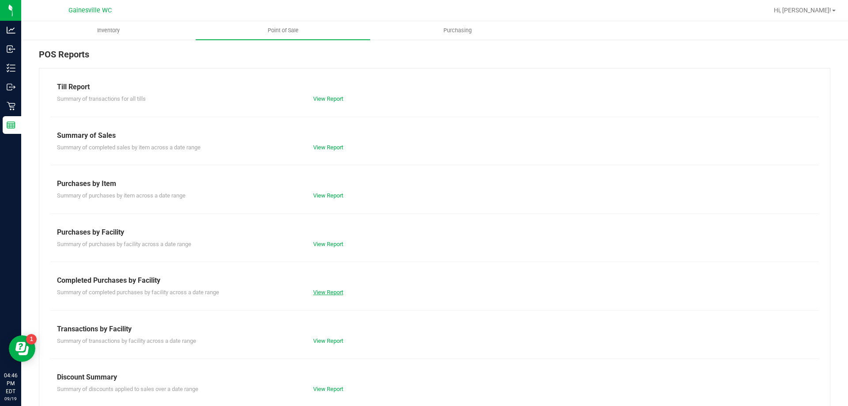
click at [320, 291] on link "View Report" at bounding box center [328, 292] width 30 height 7
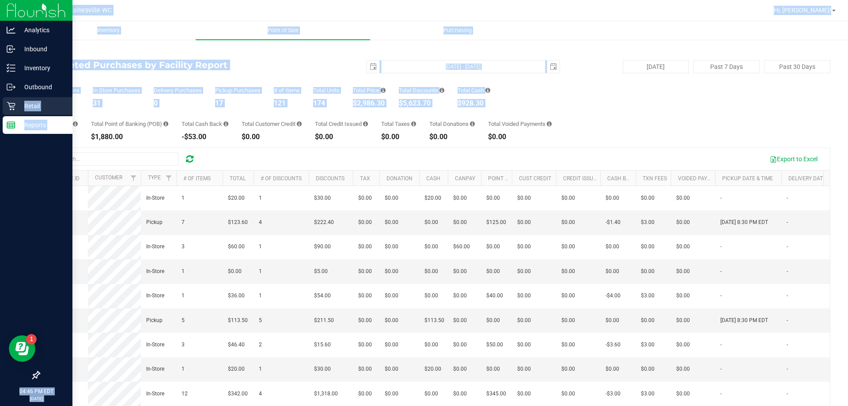
click at [20, 106] on div "Analytics Inbound Inventory Outbound Retail Reports 04:46 PM EDT 09/19/2025 09/…" at bounding box center [424, 203] width 848 height 406
click at [20, 106] on p "Retail" at bounding box center [41, 106] width 53 height 11
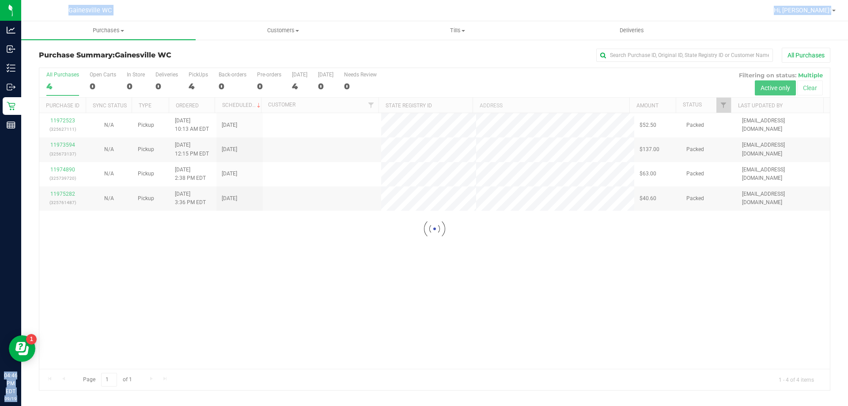
click at [433, 61] on div "All Purchases" at bounding box center [567, 55] width 528 height 15
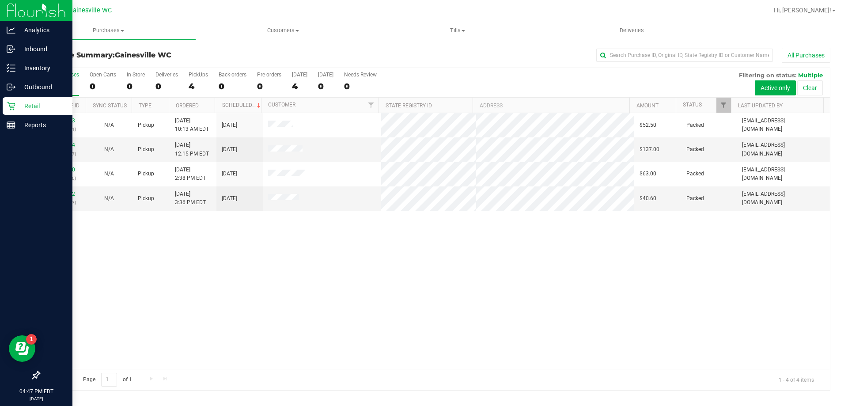
click at [11, 105] on icon at bounding box center [11, 106] width 9 height 9
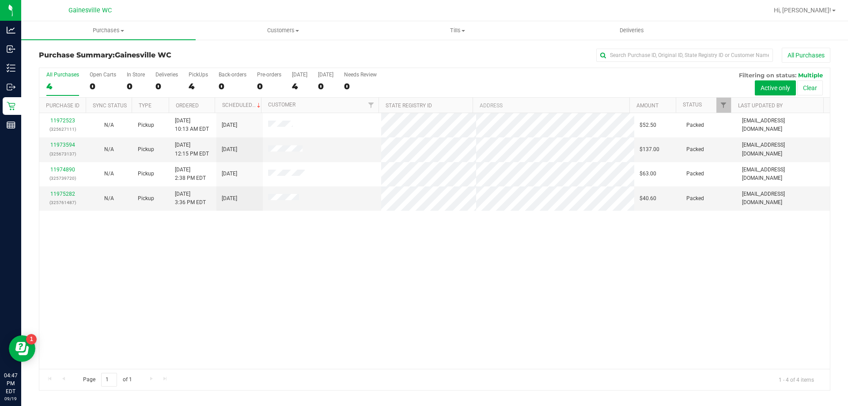
click at [370, 276] on div "11972523 (325627111) N/A Pickup 9/19/2025 10:13 AM EDT 9/19/2025 $52.50 Packed …" at bounding box center [434, 241] width 791 height 256
click at [369, 276] on div "11972523 (325627111) N/A Pickup 9/19/2025 10:13 AM EDT 9/19/2025 $52.50 Packed …" at bounding box center [434, 241] width 791 height 256
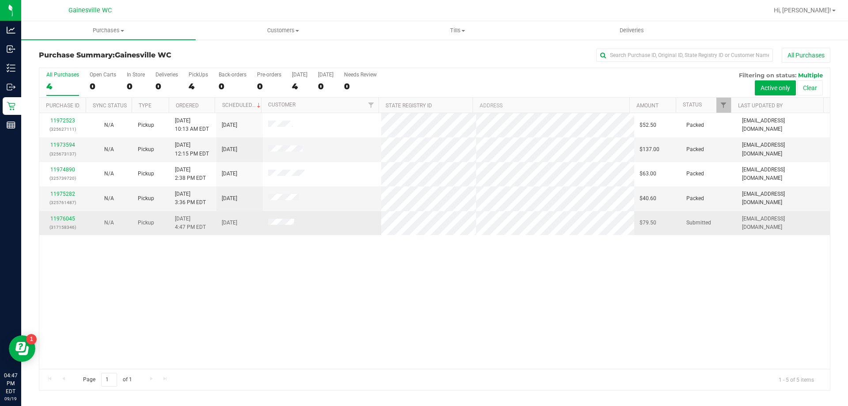
click at [75, 219] on div "11976045 (317158346)" at bounding box center [63, 223] width 36 height 17
click at [73, 219] on link "11976045" at bounding box center [62, 219] width 25 height 6
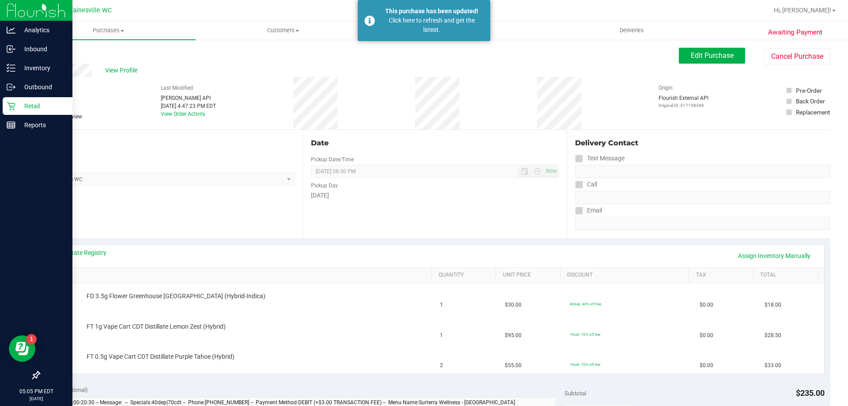
click at [33, 107] on p "Retail" at bounding box center [41, 106] width 53 height 11
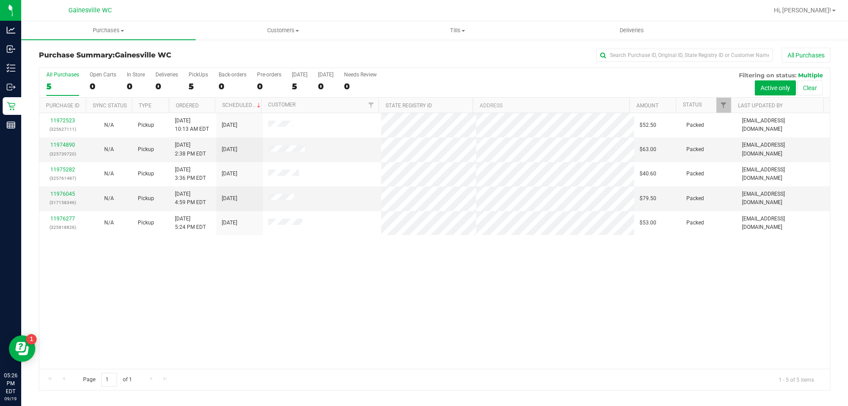
click at [285, 270] on div "11972523 (325627111) N/A Pickup 9/19/2025 10:13 AM EDT 9/19/2025 $52.50 Packed …" at bounding box center [434, 241] width 791 height 256
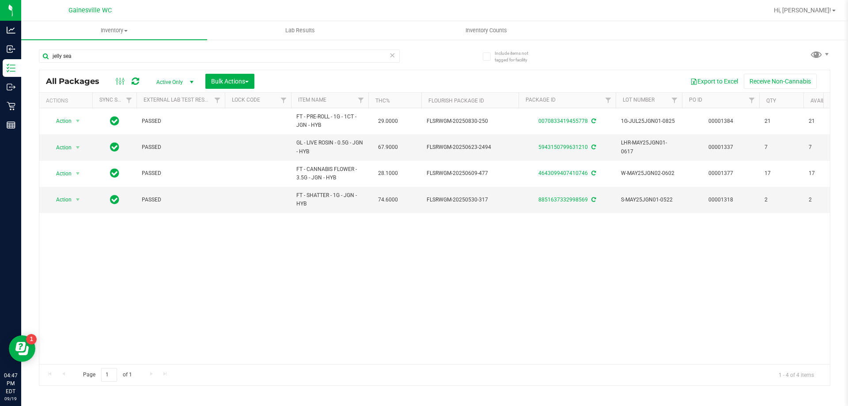
click at [391, 59] on icon at bounding box center [392, 54] width 6 height 11
